Goal: Task Accomplishment & Management: Use online tool/utility

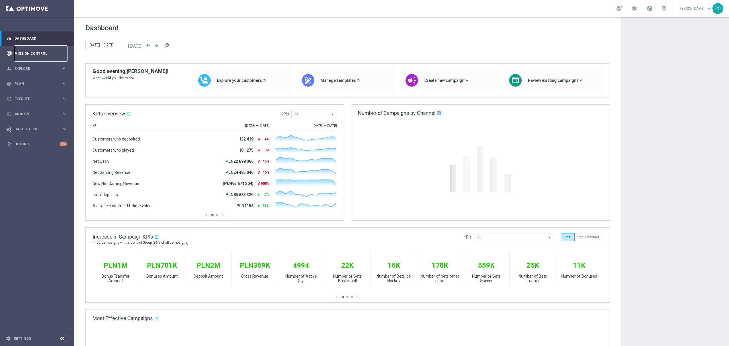
click at [31, 50] on link "Mission Control" at bounding box center [41, 53] width 52 height 15
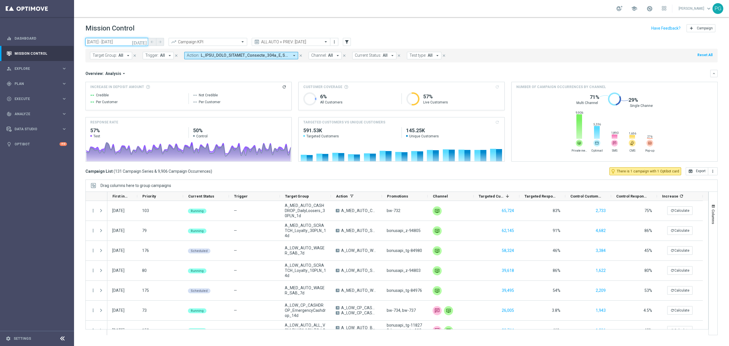
click at [141, 42] on input "01 Jul 2025 - 30 Sep 2025" at bounding box center [116, 42] width 63 height 8
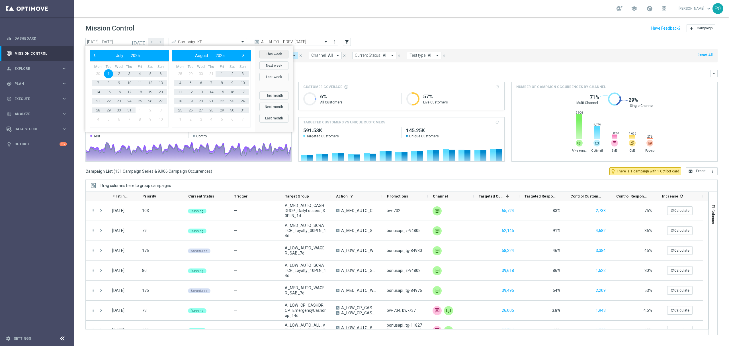
click at [276, 52] on button "This week" at bounding box center [273, 54] width 29 height 9
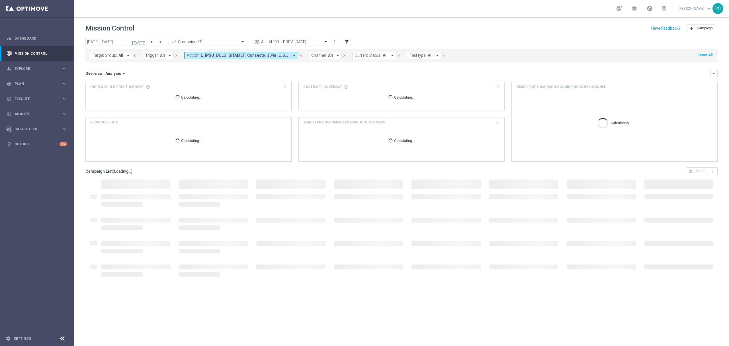
type input "29 Sep 2025 - 05 Oct 2025"
click at [284, 53] on button "Action: arrow_drop_down" at bounding box center [241, 55] width 114 height 7
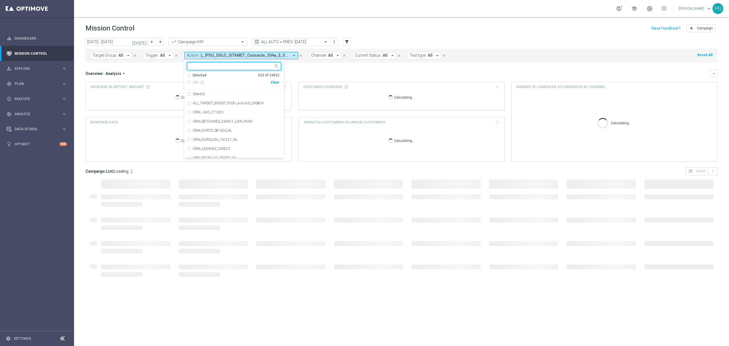
click at [0, 0] on div "Clear" at bounding box center [0, 0] width 0 height 0
click at [250, 65] on input "text" at bounding box center [231, 66] width 83 height 5
click at [244, 91] on div "A_ALL_TARGET_OFFER_PUSH_ITAKPOSTAWISZNABARCE_051025" at bounding box center [234, 93] width 94 height 9
type input "barce"
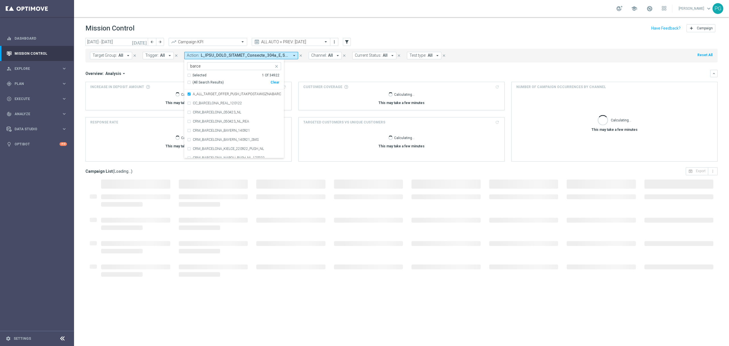
click at [167, 68] on mini-dashboard "Overview: Analysis arrow_drop_down keyboard_arrow_down Increase In Deposit Amou…" at bounding box center [401, 114] width 632 height 105
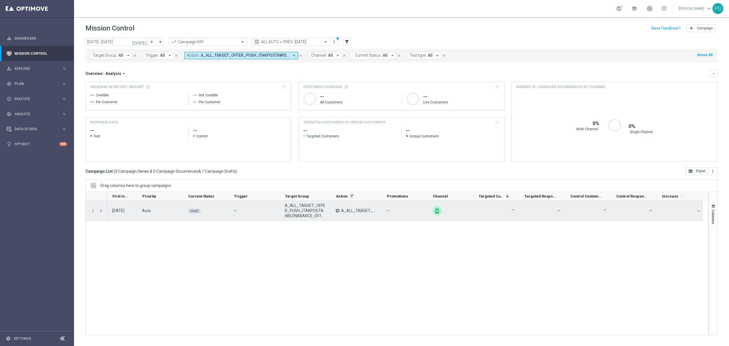
click at [96, 212] on div "more_vert" at bounding box center [91, 211] width 10 height 20
click at [93, 211] on icon "more_vert" at bounding box center [93, 210] width 5 height 5
click at [116, 232] on div "Edit" at bounding box center [131, 233] width 53 height 4
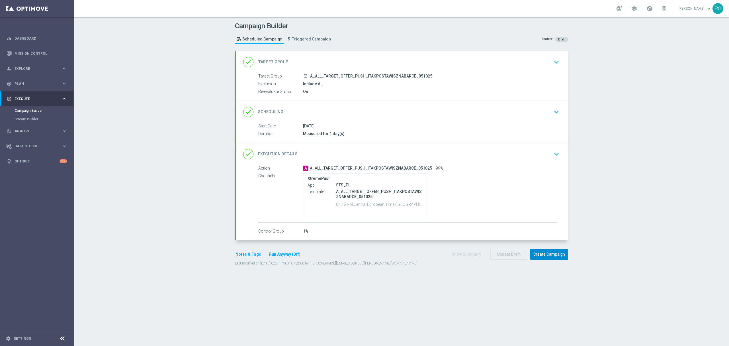
click at [553, 255] on button "Create Campaign" at bounding box center [549, 254] width 38 height 11
